Goal: Task Accomplishment & Management: Manage account settings

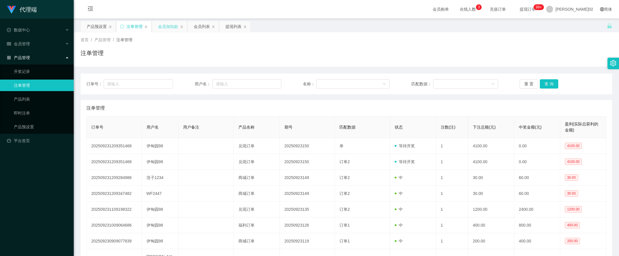
click at [166, 28] on div "会员加扣款" at bounding box center [168, 26] width 20 height 11
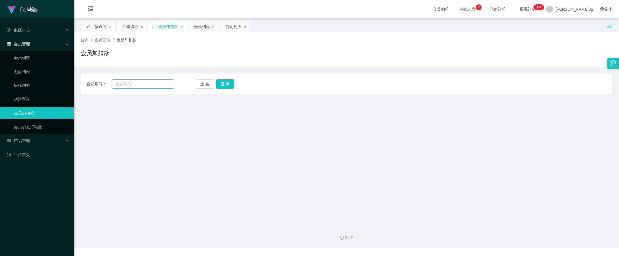
click at [134, 83] on input "text" at bounding box center [143, 83] width 62 height 9
paste input "[PERSON_NAME]"
click at [222, 86] on button "查 询" at bounding box center [225, 83] width 18 height 9
click at [155, 77] on div "会员账号： [PERSON_NAME] 重 置 查 询 会员账号 会员姓名 账号余额 操作类型 人工加款 人工扣款 金额 确 定" at bounding box center [346, 83] width 531 height 21
click at [153, 80] on input "[PERSON_NAME]" at bounding box center [143, 83] width 62 height 9
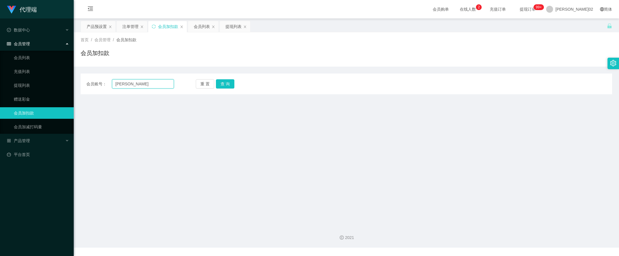
paste input "Eden98"
type input "Eden98"
click at [218, 87] on button "查 询" at bounding box center [225, 83] width 18 height 9
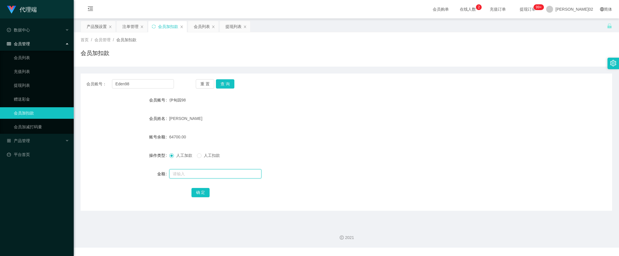
click at [182, 172] on input "text" at bounding box center [215, 173] width 92 height 9
drag, startPoint x: 188, startPoint y: 174, endPoint x: 136, endPoint y: 170, distance: 52.2
click at [136, 170] on div "金额 94100" at bounding box center [346, 174] width 531 height 12
type input "29400"
click at [268, 120] on div "[PERSON_NAME]" at bounding box center [324, 119] width 310 height 12
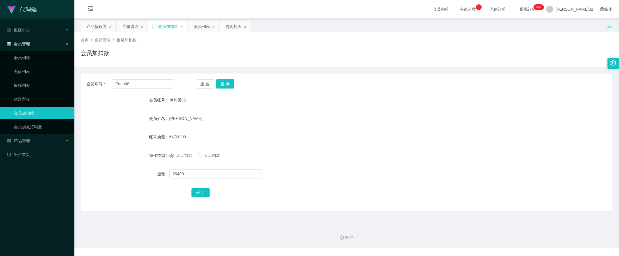
click at [319, 173] on div "29400" at bounding box center [324, 174] width 310 height 12
click at [199, 190] on button "确 定" at bounding box center [200, 192] width 18 height 9
click at [363, 148] on form "会员账号 伊甸园98 会员姓名 [PERSON_NAME]余额 94100.00 操作类型 人工加款 人工扣款 金额 确 定" at bounding box center [346, 146] width 531 height 104
click at [209, 85] on button "重 置" at bounding box center [205, 83] width 18 height 9
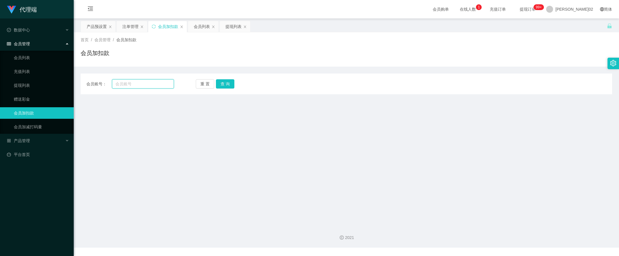
click at [157, 86] on input "text" at bounding box center [143, 83] width 62 height 9
paste input "29400"
type input "29400"
click at [209, 85] on button "重 置" at bounding box center [205, 83] width 18 height 9
click at [316, 155] on main "关闭左侧 关闭右侧 关闭其它 刷新页面 产品预设置 注单管理 会员加扣款 会员列表 提现列表 首页 / 会员管理 / 会员加扣款 / 会员加扣款 会员账号： …" at bounding box center [346, 119] width 545 height 202
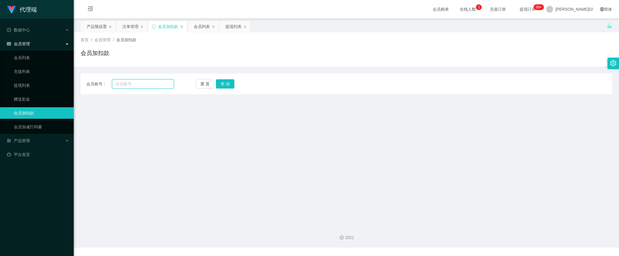
click at [164, 85] on input "text" at bounding box center [143, 83] width 62 height 9
paste input "Eden98"
type input "Eden98"
click at [236, 84] on div "重 置 查 询" at bounding box center [240, 83] width 88 height 9
click at [231, 82] on button "查 询" at bounding box center [225, 83] width 18 height 9
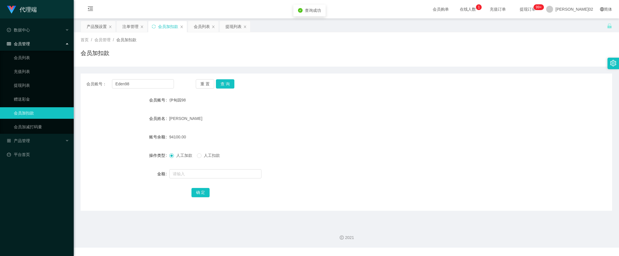
click at [286, 130] on form "会员账号 伊甸园98 会员姓名 [PERSON_NAME]余额 94100.00 操作类型 人工加款 人工扣款 金额 确 定" at bounding box center [346, 146] width 531 height 104
click at [228, 29] on div "提现列表" at bounding box center [233, 26] width 16 height 11
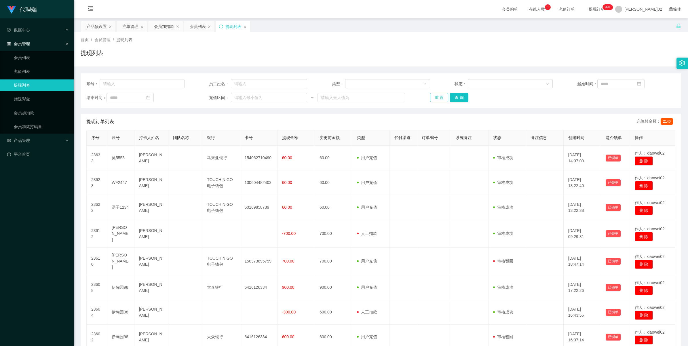
click at [430, 94] on button "重 置" at bounding box center [439, 97] width 18 height 9
click at [433, 94] on div "重 置 查 询" at bounding box center [479, 97] width 98 height 9
click at [433, 94] on button "重 置" at bounding box center [439, 97] width 18 height 9
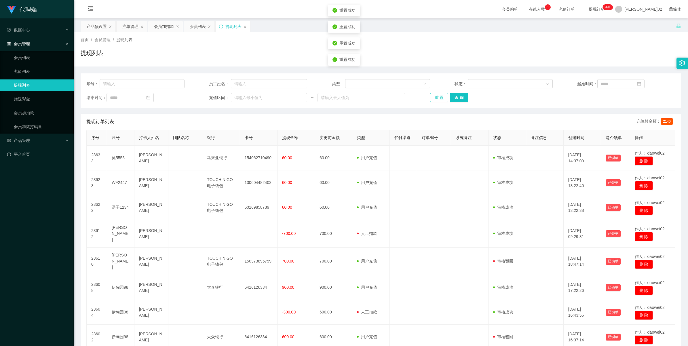
click at [433, 94] on button "重 置" at bounding box center [439, 97] width 18 height 9
click at [433, 94] on div "重 置 查 询" at bounding box center [479, 97] width 98 height 9
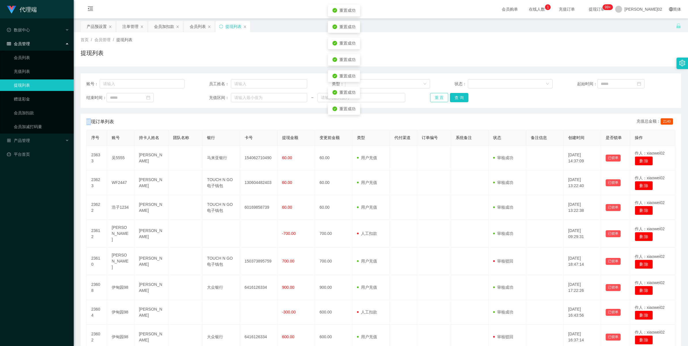
click at [433, 94] on button "重 置" at bounding box center [439, 97] width 18 height 9
click at [433, 94] on button "重 置" at bounding box center [442, 97] width 25 height 9
click at [433, 94] on div "重 置 查 询" at bounding box center [479, 97] width 98 height 9
click at [433, 94] on button "重 置" at bounding box center [439, 97] width 18 height 9
click at [433, 94] on div "重 置 查 询" at bounding box center [479, 97] width 98 height 9
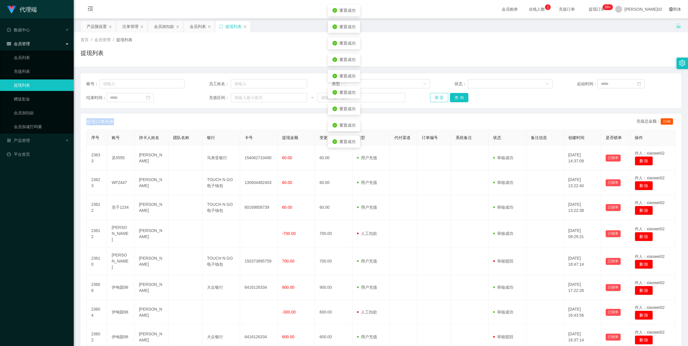
click at [433, 94] on button "重 置" at bounding box center [439, 97] width 18 height 9
click at [438, 99] on button "重 置" at bounding box center [439, 97] width 18 height 9
click at [432, 106] on div "账号： 员工姓名： 类型： 状态： 起始时间： 结束时间： 充值区间： ~ 重 置 查 询" at bounding box center [381, 90] width 600 height 35
click at [438, 101] on button "重 置" at bounding box center [439, 97] width 18 height 9
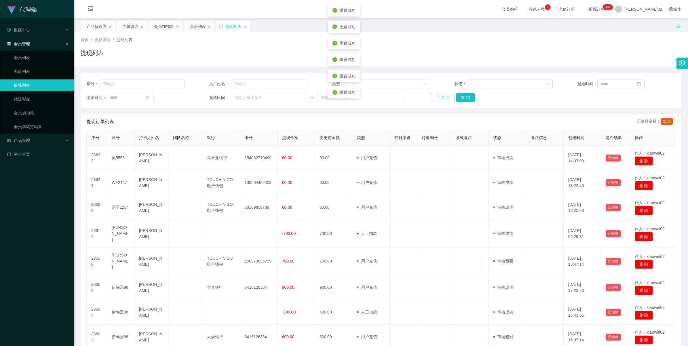
click at [438, 101] on div "重 置 查 询" at bounding box center [479, 97] width 98 height 9
click at [438, 101] on button "重 置" at bounding box center [439, 97] width 18 height 9
click at [438, 101] on div "重 置 查 询" at bounding box center [479, 97] width 98 height 9
click at [438, 101] on button "重 置" at bounding box center [439, 97] width 18 height 9
click at [438, 101] on div "重 置 查 询" at bounding box center [479, 97] width 98 height 9
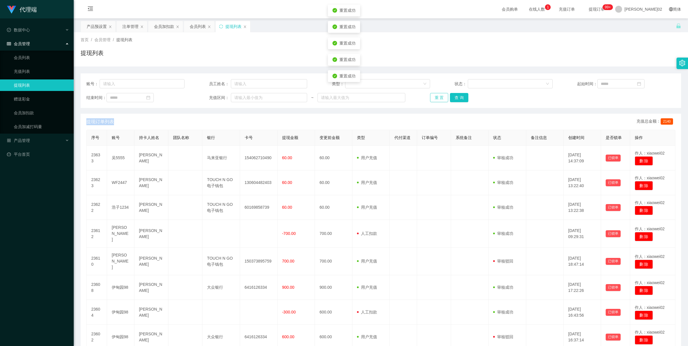
click at [438, 101] on button "重 置" at bounding box center [439, 97] width 18 height 9
click at [438, 100] on button "重 置" at bounding box center [439, 97] width 18 height 9
click at [438, 95] on button "重 置" at bounding box center [439, 97] width 18 height 9
click at [438, 95] on div "重 置 查 询" at bounding box center [479, 97] width 98 height 9
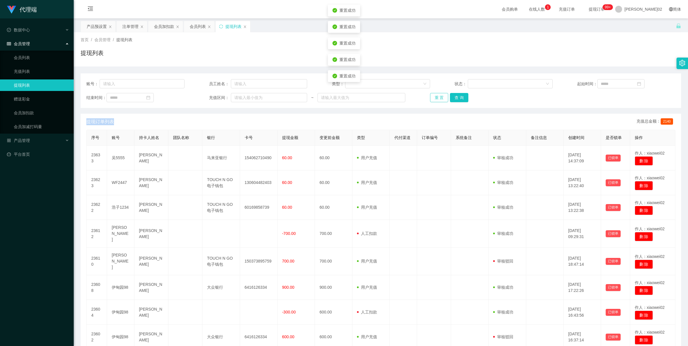
click at [438, 95] on button "重 置" at bounding box center [439, 97] width 18 height 9
click at [438, 95] on div "重 置 查 询" at bounding box center [479, 97] width 98 height 9
click at [438, 95] on button "重 置" at bounding box center [439, 97] width 18 height 9
click at [438, 95] on div "重 置 查 询" at bounding box center [479, 97] width 98 height 9
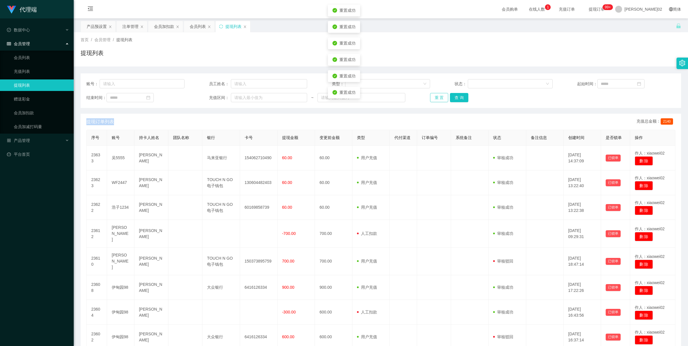
click at [438, 95] on button "重 置" at bounding box center [439, 97] width 18 height 9
click at [438, 95] on div "重 置 查 询" at bounding box center [479, 97] width 98 height 9
click at [438, 95] on button "重 置" at bounding box center [439, 97] width 18 height 9
click at [438, 95] on button "重 置" at bounding box center [442, 97] width 25 height 9
click at [438, 95] on div "重 置 查 询" at bounding box center [479, 97] width 98 height 9
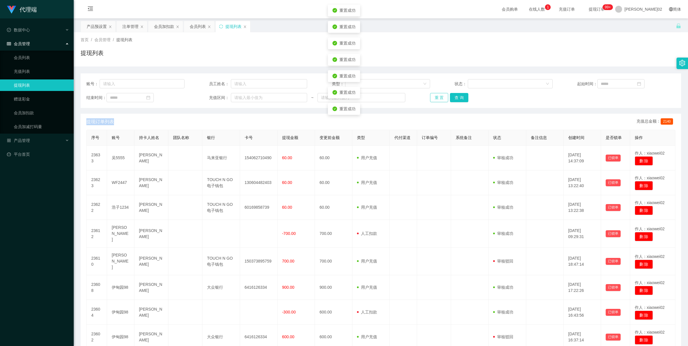
click at [438, 95] on button "重 置" at bounding box center [439, 97] width 18 height 9
click at [438, 95] on div "重 置 查 询" at bounding box center [479, 97] width 98 height 9
click at [438, 95] on button "重 置" at bounding box center [439, 97] width 18 height 9
click at [438, 95] on div "重 置 查 询" at bounding box center [479, 97] width 98 height 9
click at [438, 95] on button "重 置" at bounding box center [439, 97] width 18 height 9
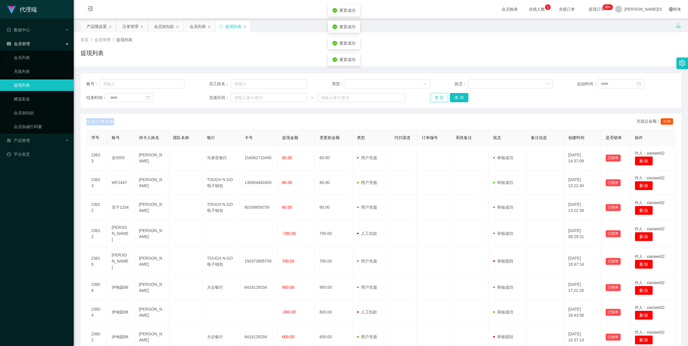
click at [438, 95] on button "重 置" at bounding box center [439, 97] width 18 height 9
click at [438, 95] on button "重 置" at bounding box center [442, 97] width 25 height 9
click at [438, 95] on div "重 置 查 询" at bounding box center [479, 97] width 98 height 9
click at [438, 95] on button "重 置" at bounding box center [439, 97] width 18 height 9
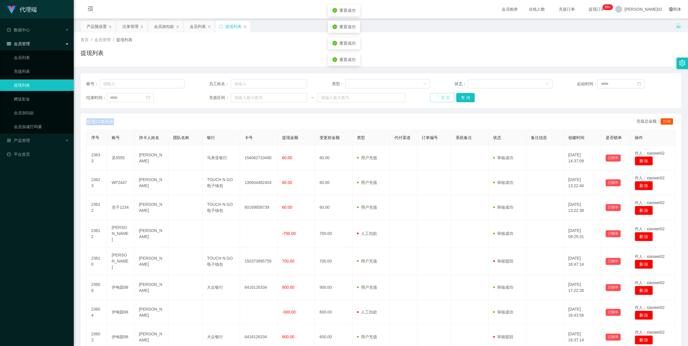
click at [438, 95] on div "重 置 查 询" at bounding box center [479, 97] width 98 height 9
click at [438, 95] on button "重 置" at bounding box center [439, 97] width 18 height 9
click at [438, 95] on div "重 置 查 询" at bounding box center [479, 97] width 98 height 9
click at [438, 95] on button "重 置" at bounding box center [439, 97] width 18 height 9
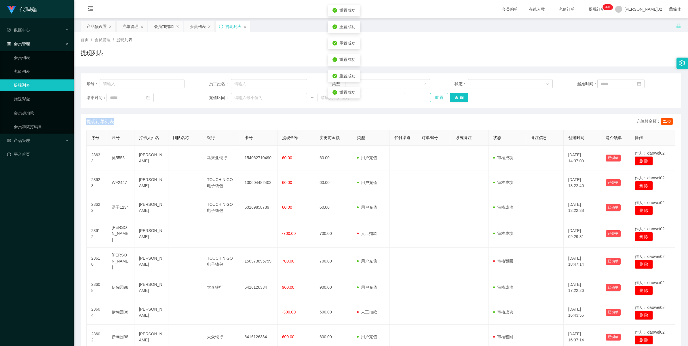
click at [438, 95] on div "重 置 查 询" at bounding box center [479, 97] width 98 height 9
click at [438, 95] on button "重 置" at bounding box center [439, 97] width 18 height 9
click at [438, 95] on div "重 置 查 询" at bounding box center [479, 97] width 98 height 9
click at [438, 95] on button "重 置" at bounding box center [442, 97] width 25 height 9
click at [438, 95] on div "重 置 查 询" at bounding box center [479, 97] width 98 height 9
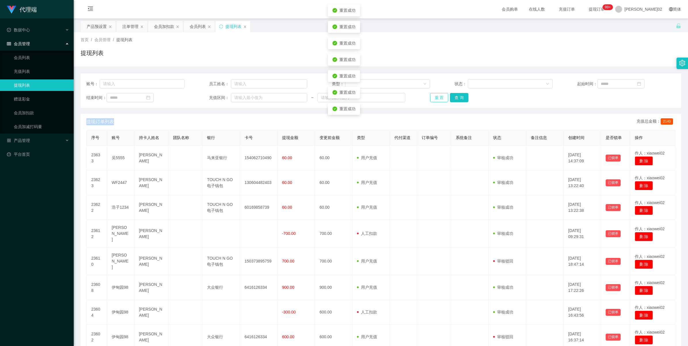
click at [438, 95] on button "重 置" at bounding box center [439, 97] width 18 height 9
click at [438, 95] on div "重 置 查 询" at bounding box center [479, 97] width 98 height 9
click at [438, 95] on button "重 置" at bounding box center [439, 97] width 18 height 9
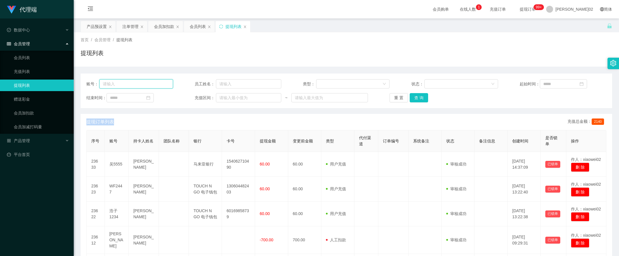
click at [140, 87] on input "text" at bounding box center [136, 83] width 74 height 9
paste input "Eden98"
type input "Eden98"
click at [416, 103] on div "账号： Eden98 员工姓名： 类型： 状态： 起始时间： 结束时间： 充值区间： ~ 重 置 查 询" at bounding box center [346, 90] width 531 height 35
click at [416, 101] on button "查 询" at bounding box center [419, 97] width 18 height 9
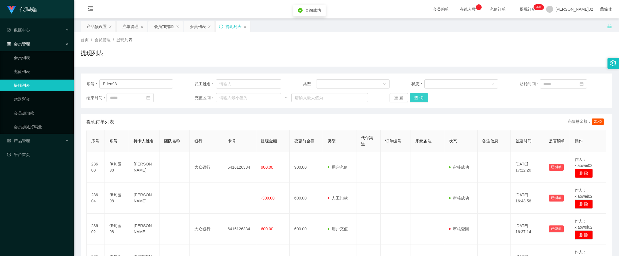
click at [416, 100] on button "查 询" at bounding box center [419, 97] width 18 height 9
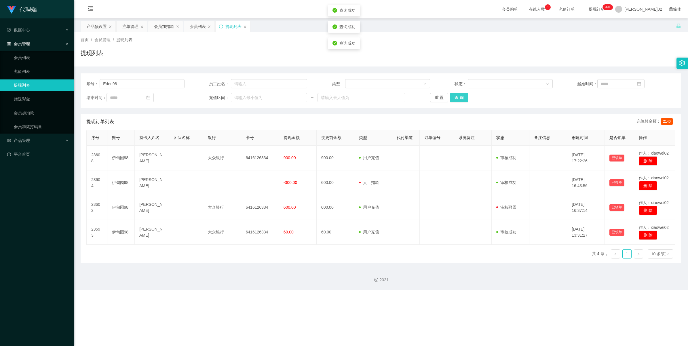
click at [457, 99] on button "查 询" at bounding box center [459, 97] width 18 height 9
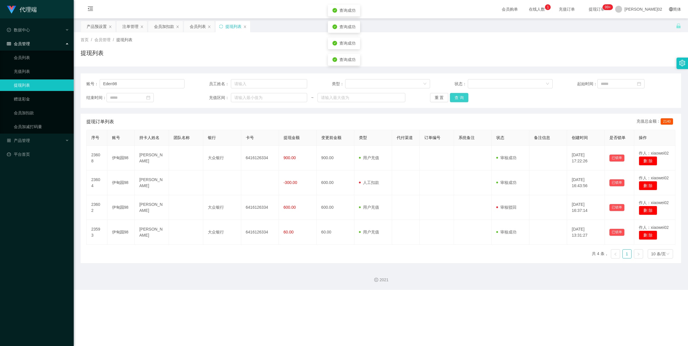
click at [456, 98] on button "查 询" at bounding box center [459, 97] width 18 height 9
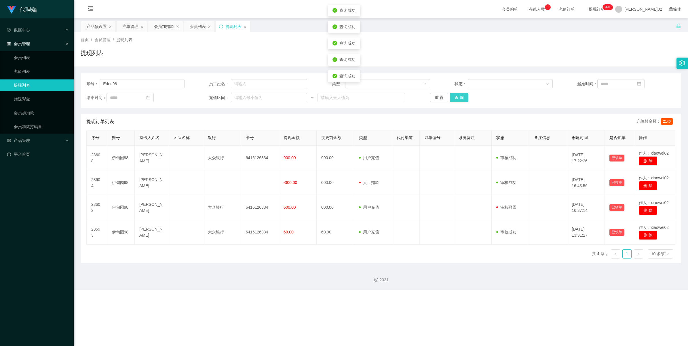
click at [456, 98] on button "查 询" at bounding box center [459, 97] width 18 height 9
click at [456, 98] on button "查 询" at bounding box center [462, 97] width 25 height 9
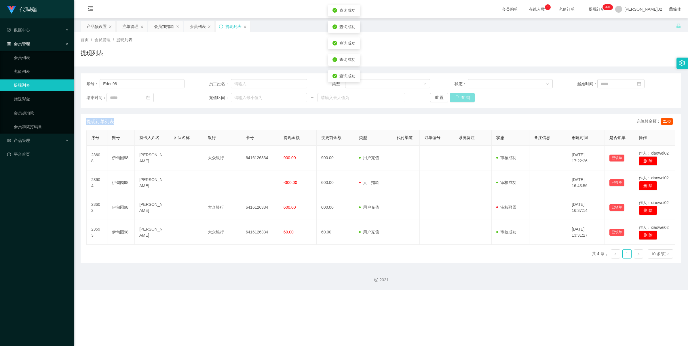
click at [456, 98] on div "重 置 查 询" at bounding box center [479, 97] width 98 height 9
click at [456, 98] on button "查 询" at bounding box center [462, 97] width 25 height 9
click at [456, 98] on button "查 询" at bounding box center [459, 97] width 18 height 9
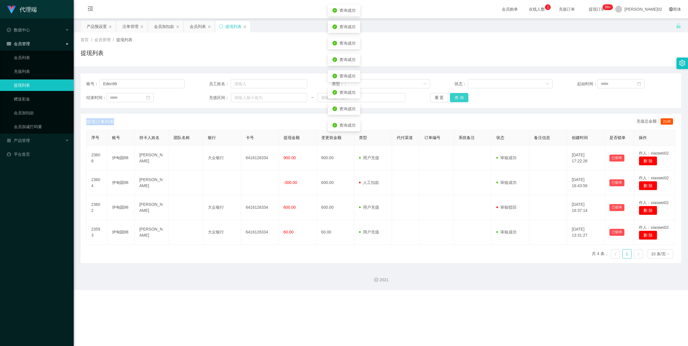
click at [456, 98] on button "查 询" at bounding box center [459, 97] width 18 height 9
click at [462, 98] on button "查 询" at bounding box center [459, 97] width 18 height 9
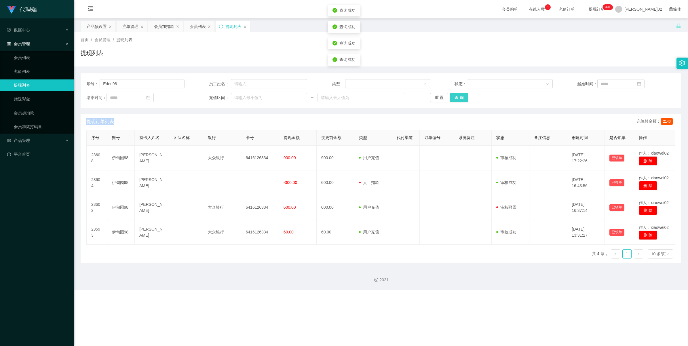
click at [462, 98] on button "查 询" at bounding box center [459, 97] width 18 height 9
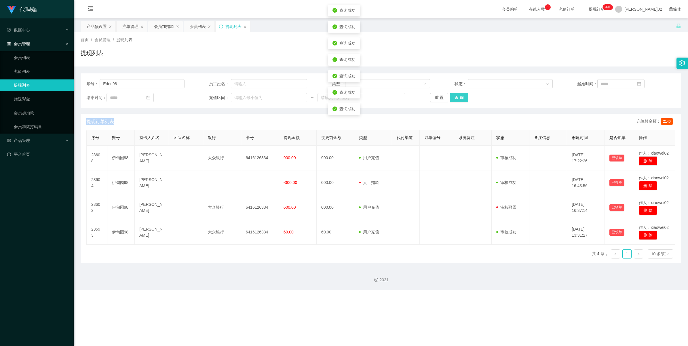
click at [462, 98] on button "查 询" at bounding box center [459, 97] width 18 height 9
click at [458, 98] on button "查 询" at bounding box center [459, 97] width 18 height 9
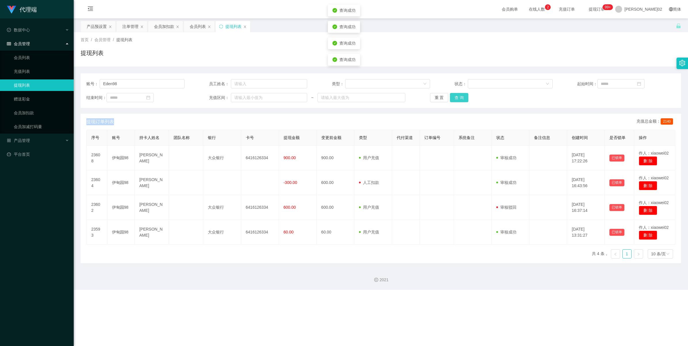
click at [458, 98] on button "查 询" at bounding box center [459, 97] width 18 height 9
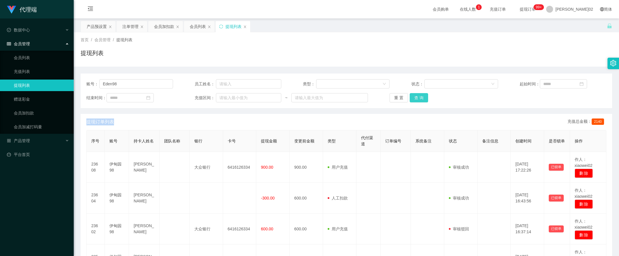
click at [415, 96] on button "查 询" at bounding box center [419, 97] width 18 height 9
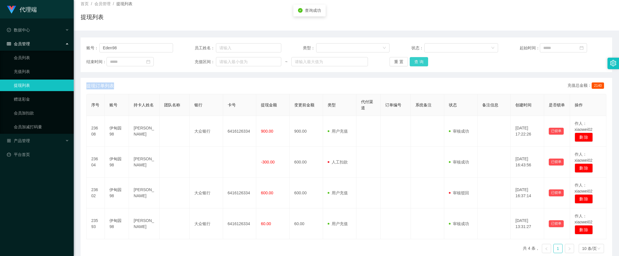
click at [416, 64] on button "查 询" at bounding box center [419, 61] width 18 height 9
click at [412, 60] on button "查 询" at bounding box center [419, 61] width 18 height 9
click at [416, 59] on button "查 询" at bounding box center [419, 61] width 18 height 9
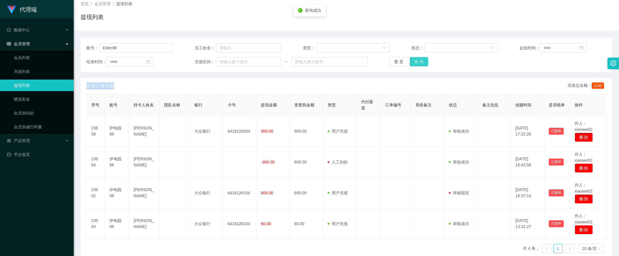
click at [416, 59] on button "查 询" at bounding box center [419, 61] width 18 height 9
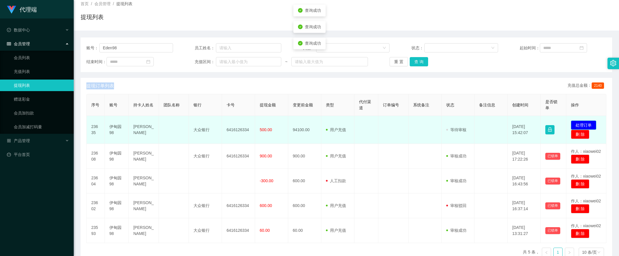
click at [580, 123] on button "处理订单" at bounding box center [583, 124] width 25 height 9
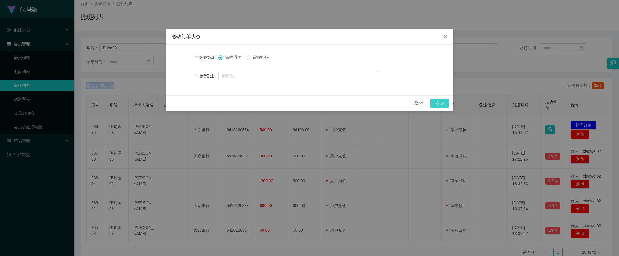
click at [442, 101] on button "确 定" at bounding box center [439, 102] width 18 height 9
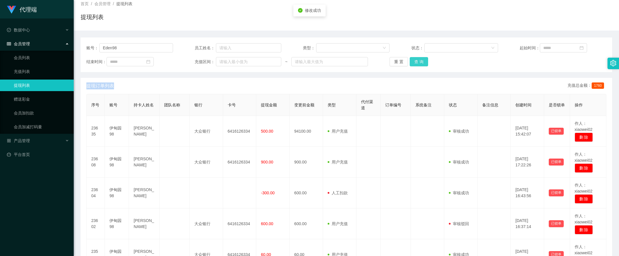
click at [420, 65] on button "查 询" at bounding box center [419, 61] width 18 height 9
click at [420, 62] on button "查 询" at bounding box center [419, 61] width 18 height 9
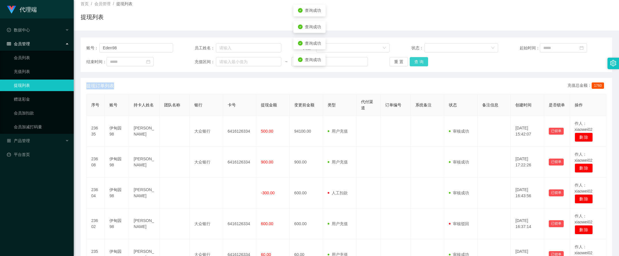
click at [420, 62] on button "查 询" at bounding box center [419, 61] width 18 height 9
click at [420, 62] on button "查 询" at bounding box center [422, 61] width 25 height 9
click at [420, 62] on button "查 询" at bounding box center [419, 61] width 18 height 9
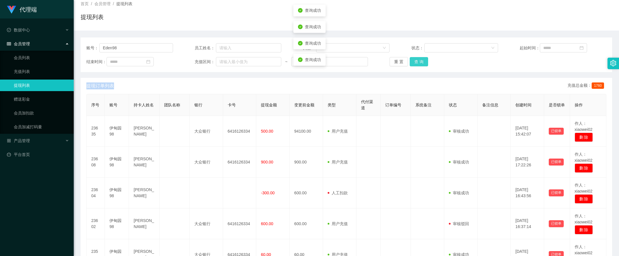
click at [420, 61] on button "查 询" at bounding box center [419, 61] width 18 height 9
click at [422, 60] on button "查 询" at bounding box center [419, 61] width 18 height 9
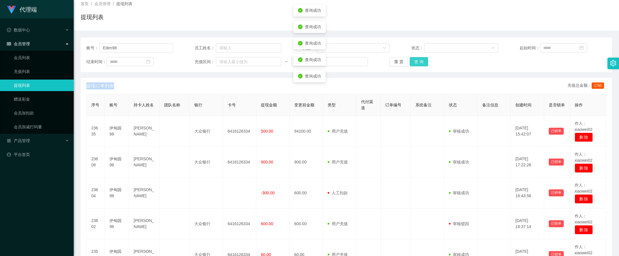
click at [422, 60] on button "查 询" at bounding box center [419, 61] width 18 height 9
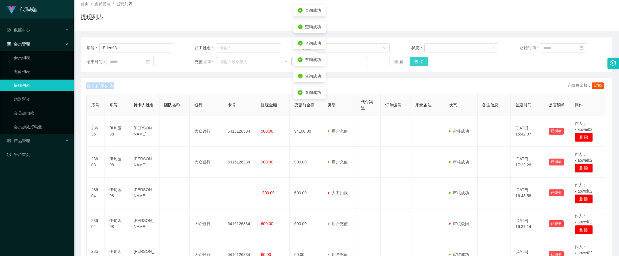
click at [422, 60] on button "查 询" at bounding box center [419, 61] width 18 height 9
click at [408, 56] on div "账号： Eden98 员工姓名： 类型： 状态： 起始时间： 结束时间： 充值区间： ~ 重 置 查 询" at bounding box center [346, 54] width 531 height 35
click at [412, 60] on button "查 询" at bounding box center [419, 61] width 18 height 9
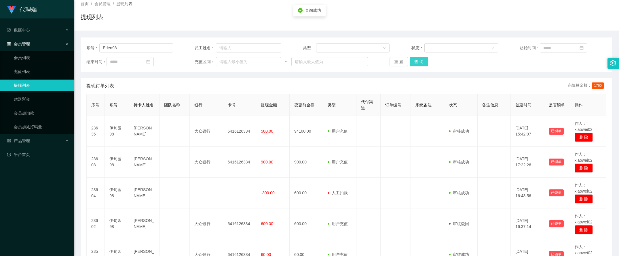
click at [412, 60] on button "查 询" at bounding box center [419, 61] width 18 height 9
click at [418, 60] on button "查 询" at bounding box center [419, 61] width 18 height 9
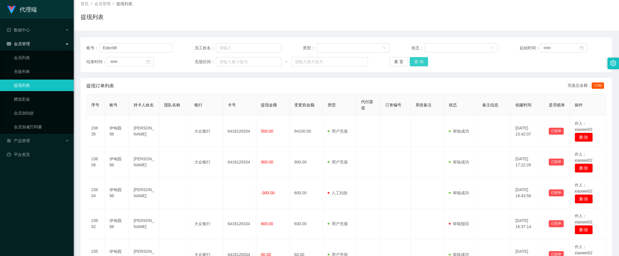
click at [418, 59] on button "查 询" at bounding box center [419, 61] width 18 height 9
click at [418, 59] on button "查 询" at bounding box center [422, 61] width 25 height 9
click at [418, 59] on button "查 询" at bounding box center [419, 61] width 18 height 9
click at [418, 59] on div "重 置 查 询" at bounding box center [432, 61] width 87 height 9
click at [418, 59] on button "查 询" at bounding box center [419, 61] width 18 height 9
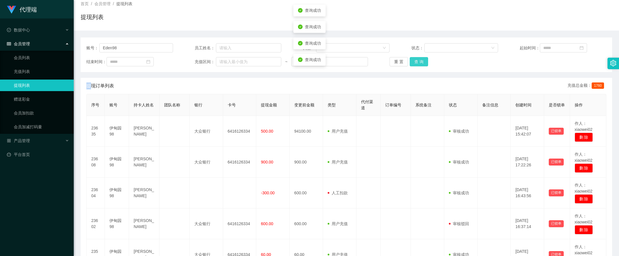
click at [418, 59] on button "查 询" at bounding box center [419, 61] width 18 height 9
click at [417, 60] on div "重 置 查 询" at bounding box center [432, 61] width 87 height 9
click at [423, 60] on button "查 询" at bounding box center [419, 61] width 18 height 9
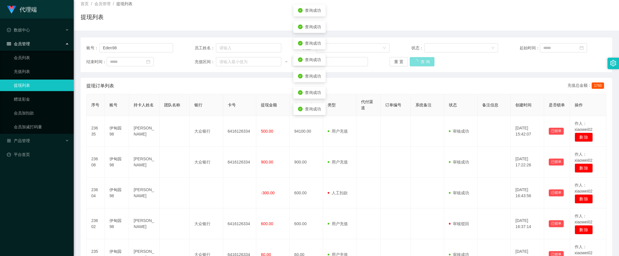
click at [423, 60] on div "重 置 查 询" at bounding box center [432, 61] width 87 height 9
click at [423, 60] on button "查 询" at bounding box center [419, 61] width 18 height 9
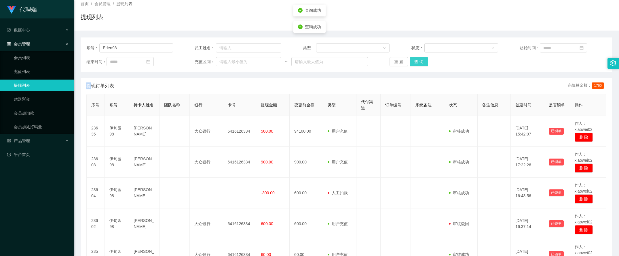
click at [423, 60] on button "查 询" at bounding box center [419, 61] width 18 height 9
click at [419, 61] on button "查 询" at bounding box center [419, 61] width 18 height 9
click at [420, 62] on button "查 询" at bounding box center [419, 61] width 18 height 9
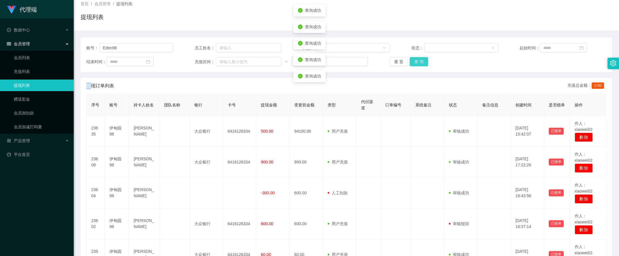
click at [420, 62] on button "查 询" at bounding box center [419, 61] width 18 height 9
click at [362, 89] on div "提现订单列表 充值总金额： 1760" at bounding box center [346, 86] width 520 height 16
click at [419, 64] on button "查 询" at bounding box center [419, 61] width 18 height 9
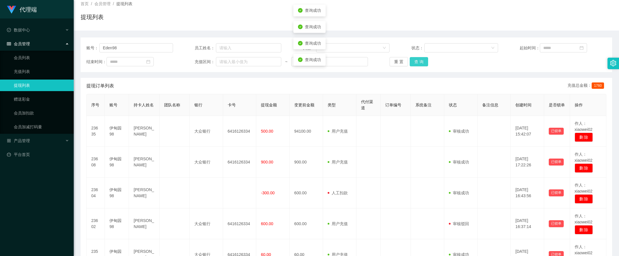
click at [419, 64] on button "查 询" at bounding box center [419, 61] width 18 height 9
click at [419, 64] on button "查 询" at bounding box center [422, 61] width 25 height 9
click at [421, 59] on button "查 询" at bounding box center [419, 61] width 18 height 9
click at [421, 59] on div "重 置 查 询" at bounding box center [432, 61] width 87 height 9
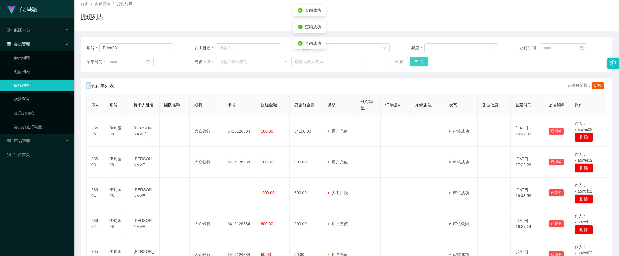
click at [421, 59] on button "查 询" at bounding box center [419, 61] width 18 height 9
click at [421, 59] on div "重 置 查 询" at bounding box center [432, 61] width 87 height 9
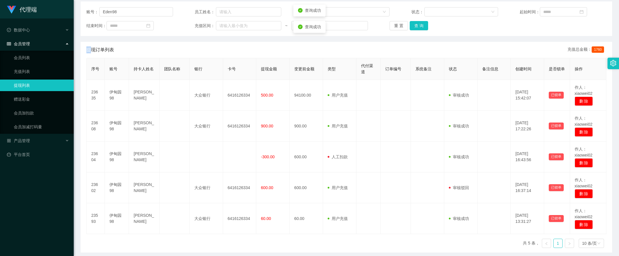
scroll to position [0, 0]
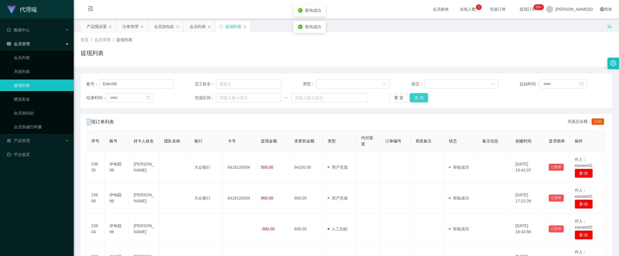
click at [417, 100] on button "查 询" at bounding box center [419, 97] width 18 height 9
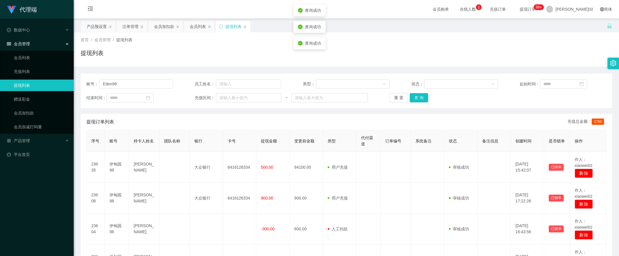
click at [109, 114] on div "提现订单列表 充值总金额： 1760" at bounding box center [346, 122] width 520 height 16
click at [419, 96] on button "查 询" at bounding box center [419, 97] width 18 height 9
click at [448, 112] on div "账号： Eden98 员工姓名： 类型： 状态： 起始时间： 结束时间： 充值区间： ~ 重 置 查 询 提现订单列表 充值总金额： 1760 序号 账号 持…" at bounding box center [346, 198] width 531 height 251
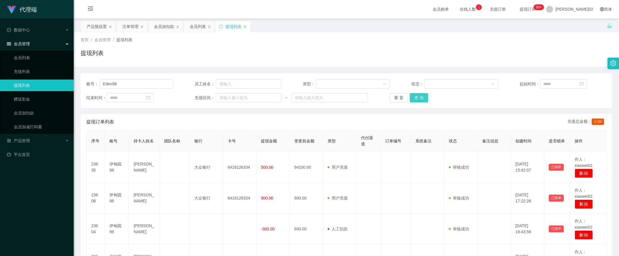
click at [412, 94] on button "查 询" at bounding box center [419, 97] width 18 height 9
click at [414, 94] on button "查 询" at bounding box center [419, 97] width 18 height 9
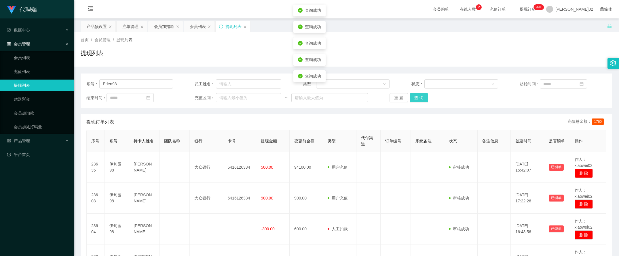
click at [414, 94] on button "查 询" at bounding box center [419, 97] width 18 height 9
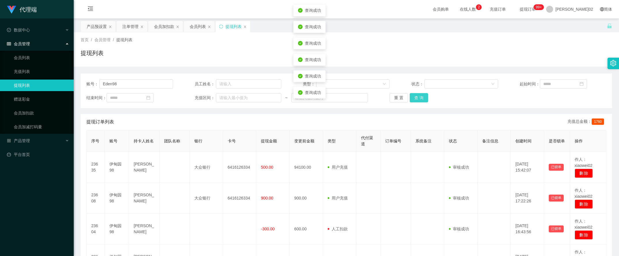
click at [414, 94] on button "查 询" at bounding box center [419, 97] width 18 height 9
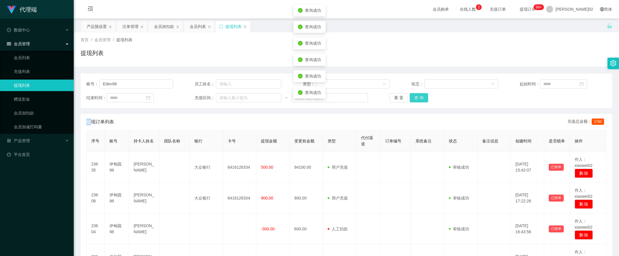
click at [414, 94] on div "重 置 查 询" at bounding box center [432, 97] width 87 height 9
click at [414, 94] on button "查 询" at bounding box center [419, 97] width 18 height 9
click at [414, 94] on div "重 置 查 询" at bounding box center [432, 97] width 87 height 9
click at [414, 94] on button "查 询" at bounding box center [419, 97] width 18 height 9
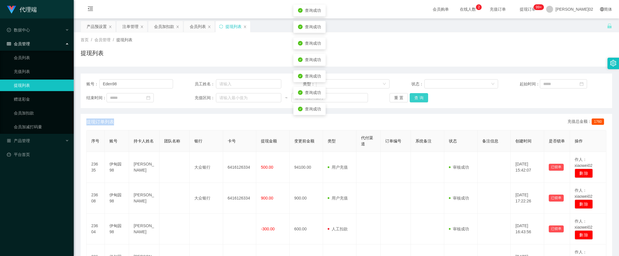
click at [414, 94] on div "重 置 查 询" at bounding box center [432, 97] width 87 height 9
click at [414, 100] on button "查 询" at bounding box center [419, 97] width 18 height 9
click at [415, 100] on button "查 询" at bounding box center [419, 97] width 18 height 9
click at [416, 100] on button "查 询" at bounding box center [419, 97] width 18 height 9
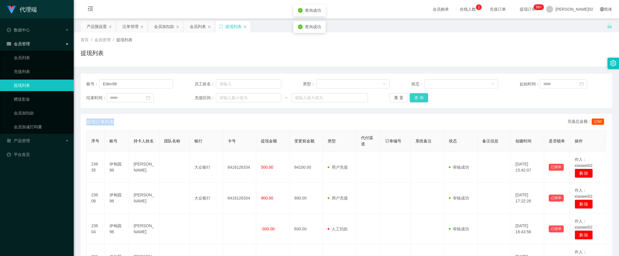
click at [422, 100] on button "查 询" at bounding box center [419, 97] width 18 height 9
click at [365, 114] on div "提现订单列表 充值总金额： 1760" at bounding box center [346, 122] width 520 height 16
click at [418, 94] on button "查 询" at bounding box center [419, 97] width 18 height 9
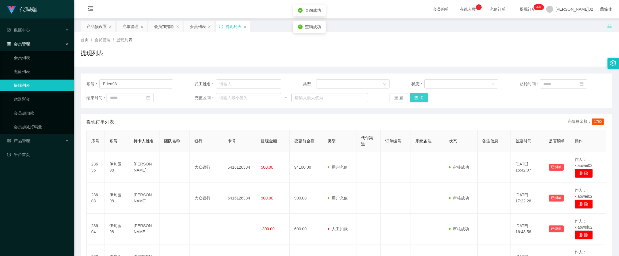
click at [418, 94] on button "查 询" at bounding box center [419, 97] width 18 height 9
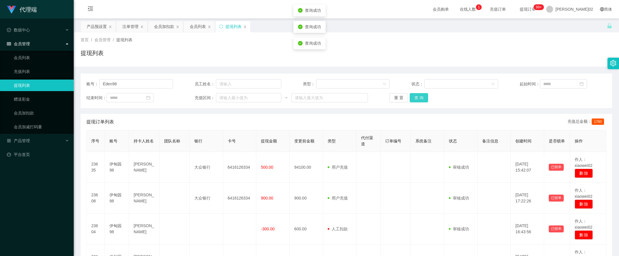
click at [418, 94] on button "查 询" at bounding box center [419, 97] width 18 height 9
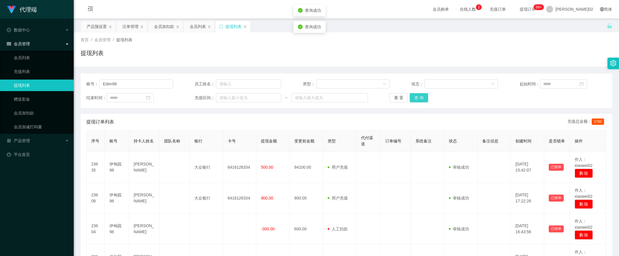
click at [418, 94] on button "查 询" at bounding box center [419, 97] width 18 height 9
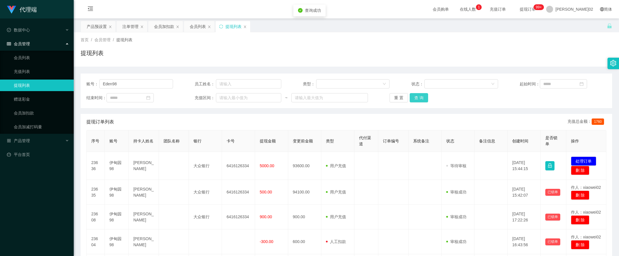
click at [418, 94] on button "查 询" at bounding box center [419, 97] width 18 height 9
click at [423, 56] on div "提现列表" at bounding box center [346, 55] width 531 height 13
click at [419, 96] on button "查 询" at bounding box center [419, 97] width 18 height 9
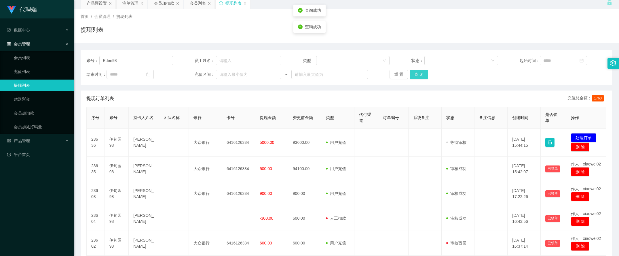
scroll to position [36, 0]
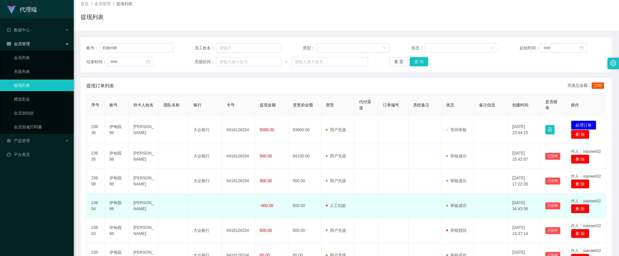
click at [322, 212] on td "用户充值 人工扣款" at bounding box center [337, 205] width 33 height 25
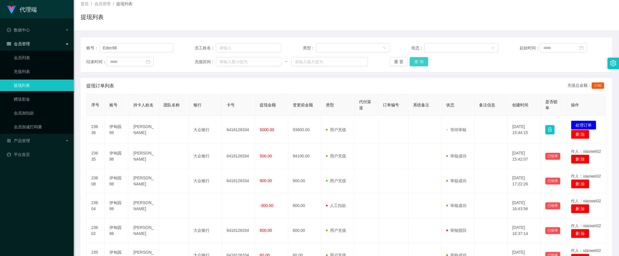
click at [423, 61] on button "查 询" at bounding box center [419, 61] width 18 height 9
click at [414, 63] on button "查 询" at bounding box center [419, 61] width 18 height 9
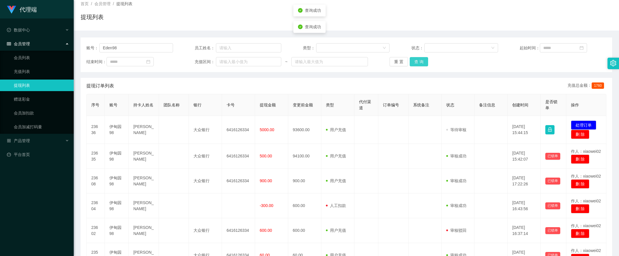
click at [414, 63] on button "查 询" at bounding box center [419, 61] width 18 height 9
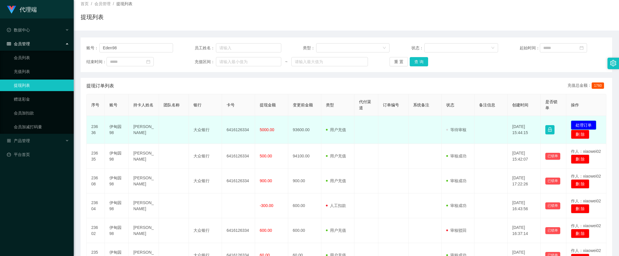
click at [578, 124] on button "处理订单" at bounding box center [583, 124] width 25 height 9
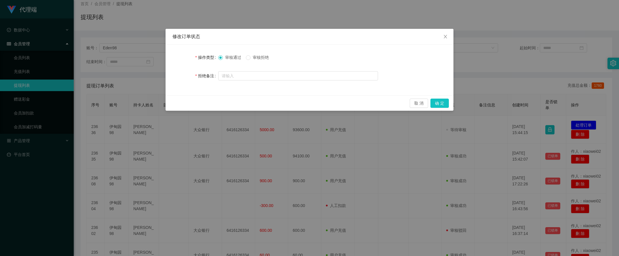
click at [250, 58] on span "审核拒绝" at bounding box center [260, 57] width 21 height 5
click at [250, 75] on input "text" at bounding box center [298, 75] width 160 height 9
paste input "尊敬的用户“Eden98”由于您未按照商家的要求进行提现，系统已对您的账户进行风控冻结，并扣除平台信誉分20分，请及时联系相关人员以便处理此事，谢谢您的理解与…"
type input "尊敬的用户“Eden98”由于您未按照商家的要求进行提现，系统已对您的账户进行风控冻结，并扣除平台信誉分20分，请及时联系相关人员以便处理此事，谢谢您的理解与…"
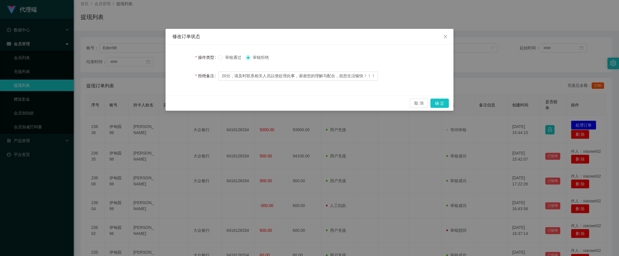
scroll to position [0, 0]
click at [366, 76] on input "尊敬的用户“Eden98”由于您未按照商家的要求进行提现，系统已对您的账户进行风控冻结，并扣除平台信誉分20分，请及时联系相关人员以便处理此事，谢谢您的理解与…" at bounding box center [298, 75] width 160 height 9
click at [416, 99] on button "取 消" at bounding box center [419, 102] width 18 height 9
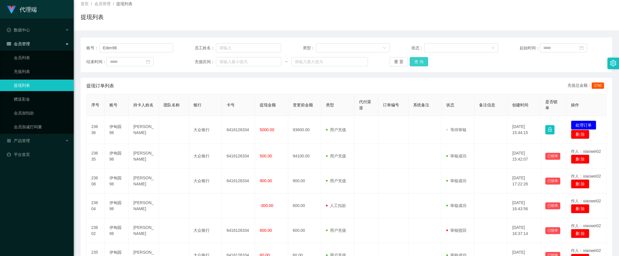
click at [414, 61] on button "查 询" at bounding box center [419, 61] width 18 height 9
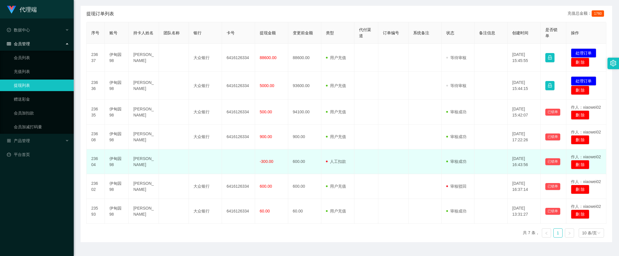
scroll to position [36, 0]
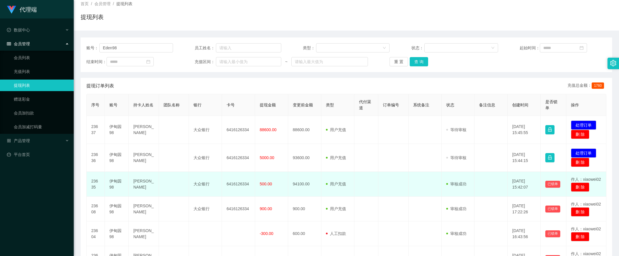
click at [261, 183] on span "500.00" at bounding box center [266, 183] width 12 height 5
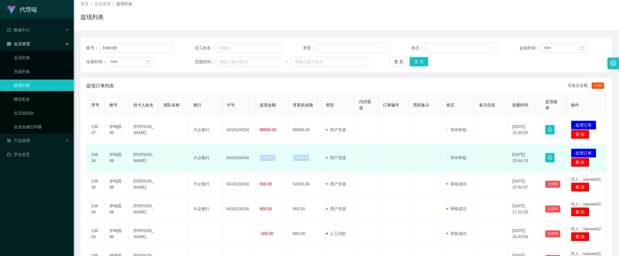
drag, startPoint x: 250, startPoint y: 157, endPoint x: 327, endPoint y: 146, distance: 78.2
click at [327, 146] on tr "23636 伊甸园98 [PERSON_NAME] 大众银行 6416126334 5000.00 93600.00 用户充值 人工扣款 审核驳回 审核成功 …" at bounding box center [347, 158] width 520 height 28
drag, startPoint x: 327, startPoint y: 146, endPoint x: 271, endPoint y: 163, distance: 58.5
click at [271, 163] on td "5000.00" at bounding box center [271, 158] width 33 height 28
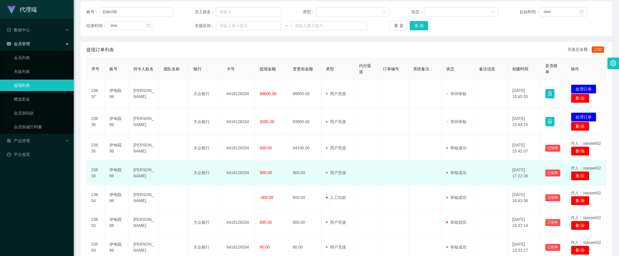
scroll to position [0, 0]
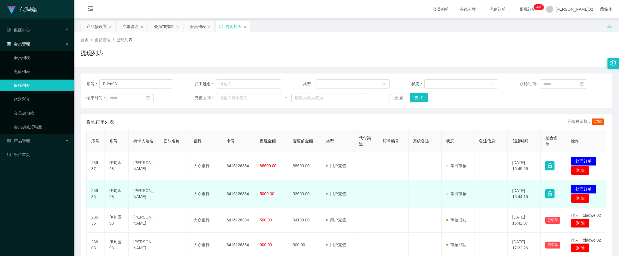
click at [425, 184] on td at bounding box center [424, 194] width 33 height 28
click at [576, 187] on button "处理订单" at bounding box center [583, 188] width 25 height 9
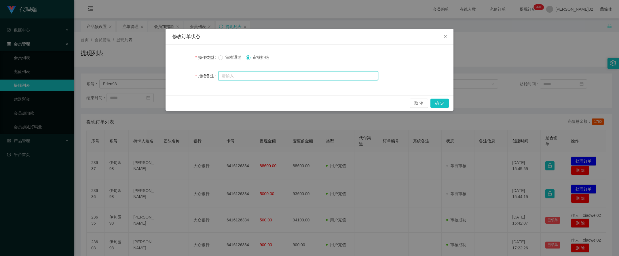
click at [283, 76] on input "text" at bounding box center [298, 75] width 160 height 9
paste input "尊敬的用户“Eden98”由于您未按照商家的要求进行提现，系统已对您的账户进行风控冻结，并扣除平台信誉分20分，请及时联系相关人员以便处理此事，谢谢您的理解与…"
type input "尊敬的用户“Eden98”由于您未按照商家的要求进行提现，系统已对您的账户进行风控冻结，并扣除平台信誉分20分，请及时联系相关人员以便处理此事，谢谢您的理解与…"
click at [435, 101] on button "确 定" at bounding box center [439, 102] width 18 height 9
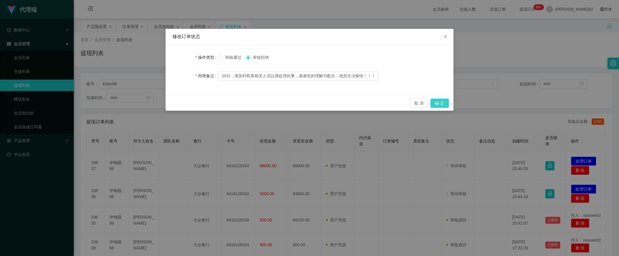
scroll to position [0, 0]
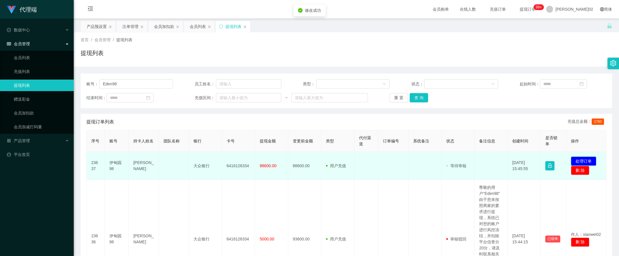
click at [590, 160] on button "处理订单" at bounding box center [583, 160] width 25 height 9
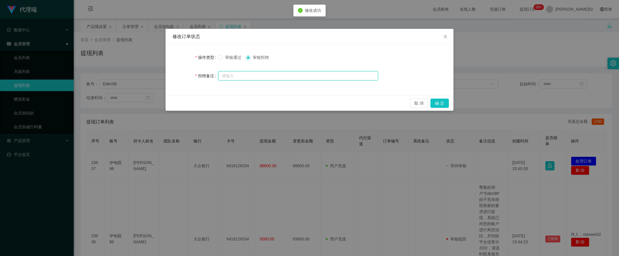
click at [347, 74] on input "text" at bounding box center [298, 75] width 160 height 9
paste input "尊敬的用户“Eden98”由于您未按照商家的要求进行提现，系统已对您的账户进行风控冻结，并扣除平台信誉分20分，请及时联系相关人员以便处理此事，谢谢您的理解与…"
type input "尊敬的用户“Eden98”由于您未按照商家的要求进行提现，系统已对您的账户进行风控冻结，并扣除平台信誉分20分，请及时联系相关人员以便处理此事，谢谢您的理解与…"
click at [438, 104] on button "确 定" at bounding box center [439, 102] width 18 height 9
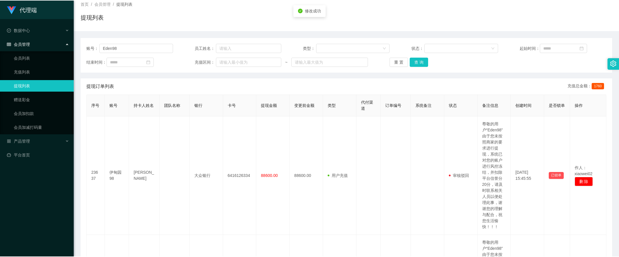
scroll to position [0, 0]
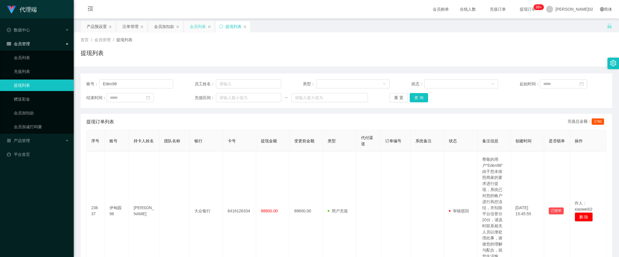
click at [198, 28] on div "会员列表" at bounding box center [198, 26] width 16 height 11
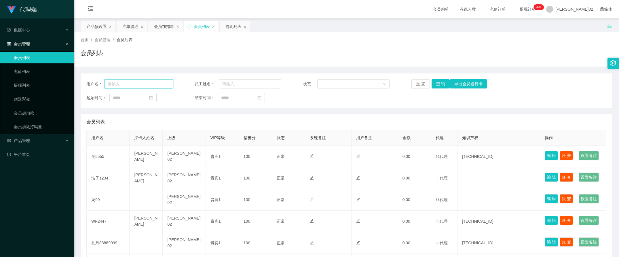
click at [153, 84] on input "text" at bounding box center [138, 83] width 69 height 9
paste input "Eden98"
type input "Eden98"
click at [441, 82] on button "查 询" at bounding box center [440, 83] width 18 height 9
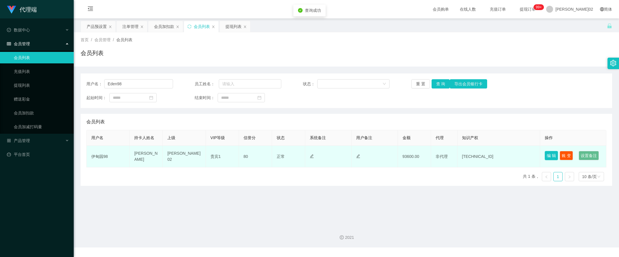
click at [545, 152] on button "编 辑" at bounding box center [551, 155] width 13 height 9
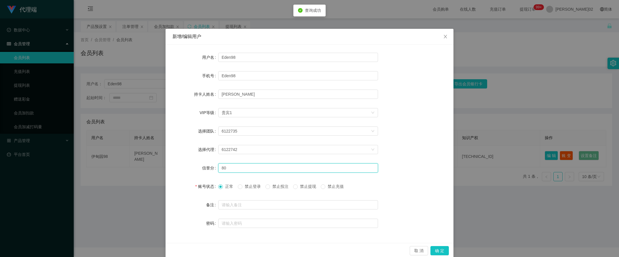
drag, startPoint x: 229, startPoint y: 169, endPoint x: 127, endPoint y: 142, distance: 105.6
click at [219, 168] on input "80" at bounding box center [298, 167] width 160 height 9
type input "60"
click at [445, 250] on button "确 定" at bounding box center [439, 250] width 18 height 9
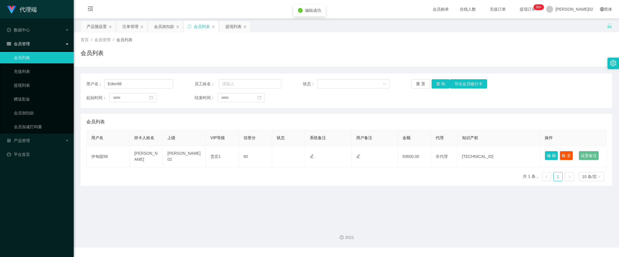
click at [379, 217] on main "关闭左侧 关闭右侧 关闭其它 刷新页面 产品预设置 注单管理 会员加扣款 会员列表 提现列表 首页 / 会员管理 / 会员列表 / 会员列表 用户名： Ede…" at bounding box center [346, 119] width 545 height 202
click at [435, 83] on button "查 询" at bounding box center [440, 83] width 18 height 9
click at [532, 110] on div "用户名： Eden98 员工姓名： 状态： 重 置 查 询 导出会员银行卡 起始时间： 结束时间： 会员列表 用户名 持卡人姓名 上级 VIP等级 信誉分 状…" at bounding box center [346, 129] width 531 height 112
click at [222, 22] on div "提现列表" at bounding box center [235, 26] width 31 height 11
click at [228, 24] on div "提现列表" at bounding box center [235, 26] width 31 height 11
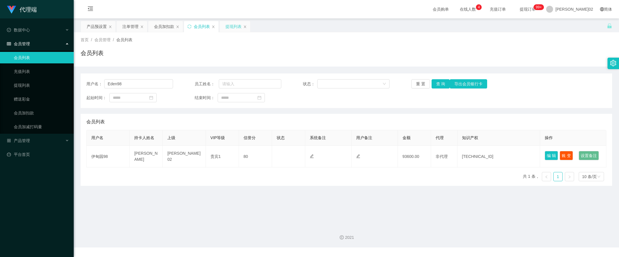
click at [237, 28] on div "提现列表" at bounding box center [233, 26] width 16 height 11
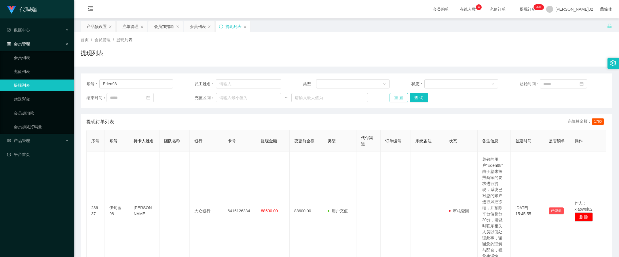
click at [395, 95] on button "重 置" at bounding box center [398, 97] width 18 height 9
click at [166, 22] on div "会员加扣款" at bounding box center [164, 26] width 20 height 11
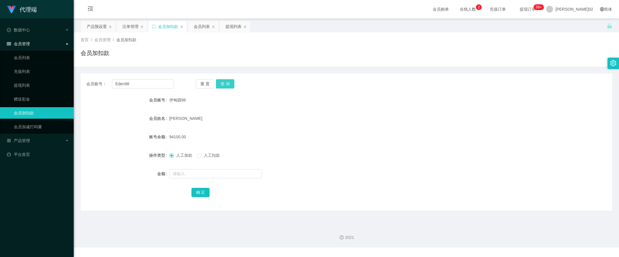
click at [228, 82] on button "查 询" at bounding box center [225, 83] width 18 height 9
click at [314, 101] on div "伊甸园98" at bounding box center [324, 100] width 310 height 12
click at [421, 141] on div "93600.00" at bounding box center [324, 137] width 310 height 12
click at [189, 170] on input "text" at bounding box center [215, 173] width 92 height 9
type input "65520"
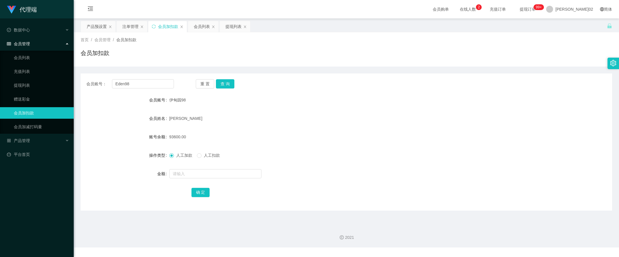
click at [322, 183] on form "会员账号 伊甸园98 会员姓名 [PERSON_NAME]余额 93600.00 操作类型 人工加款 人工扣款 金额 确 定" at bounding box center [346, 146] width 531 height 104
